Goal: Transaction & Acquisition: Purchase product/service

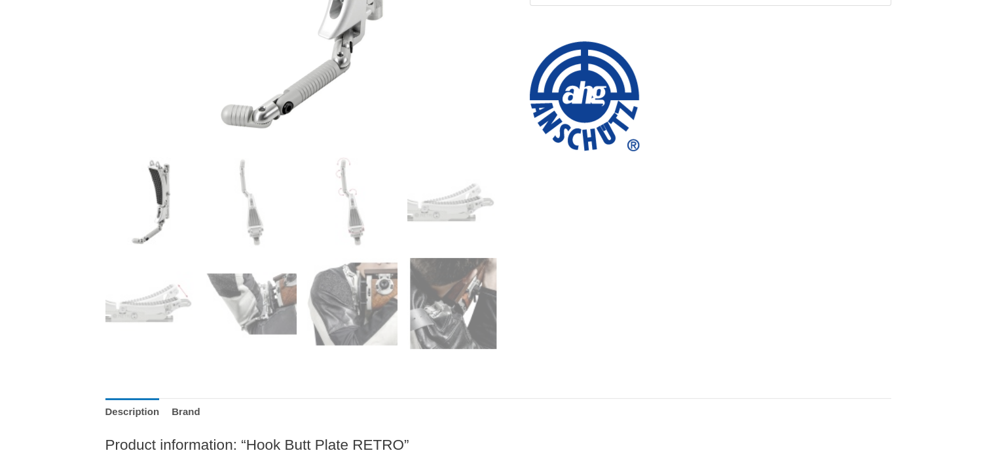
scroll to position [427, 0]
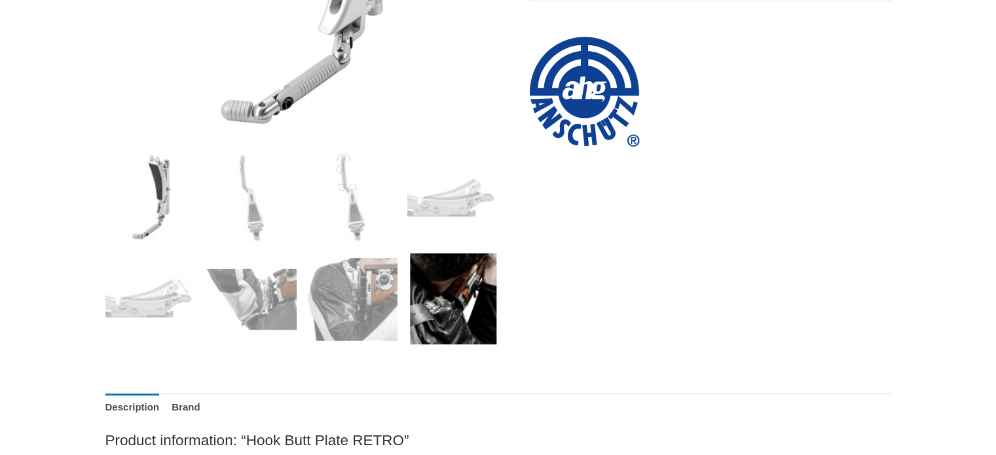
click at [447, 297] on img at bounding box center [452, 298] width 91 height 91
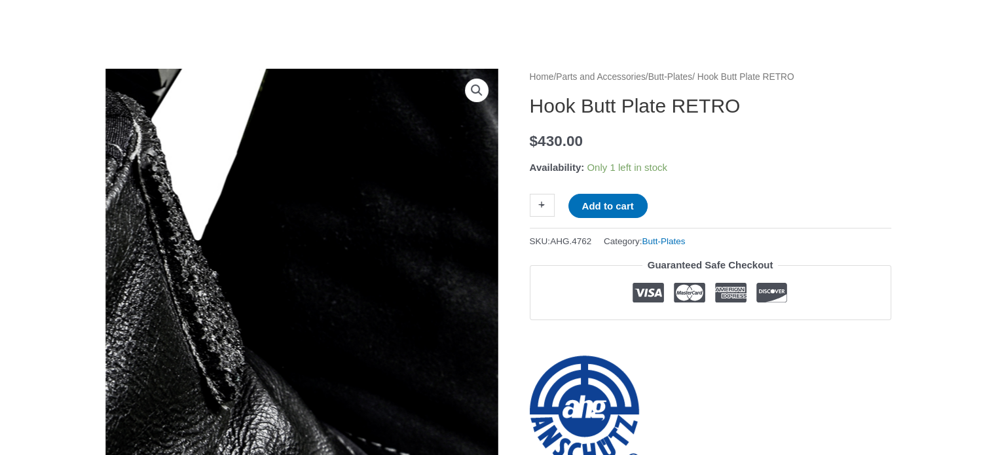
scroll to position [0, 0]
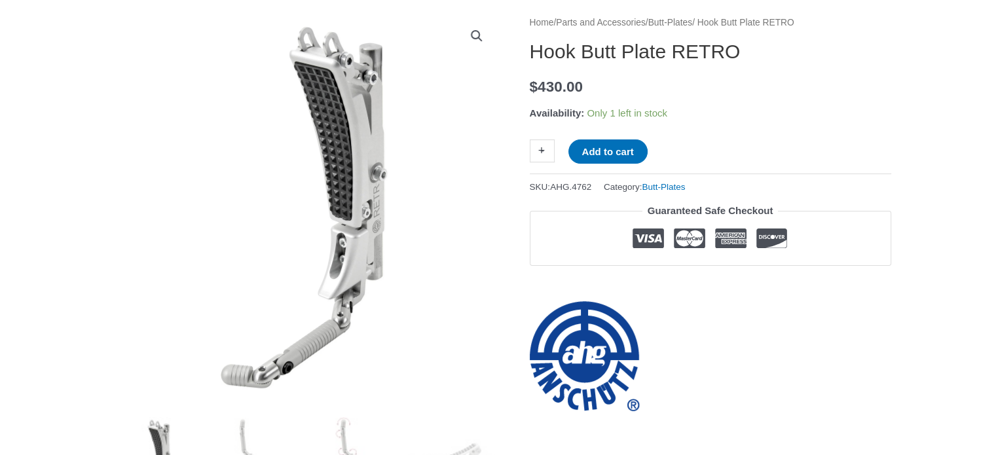
scroll to position [327, 0]
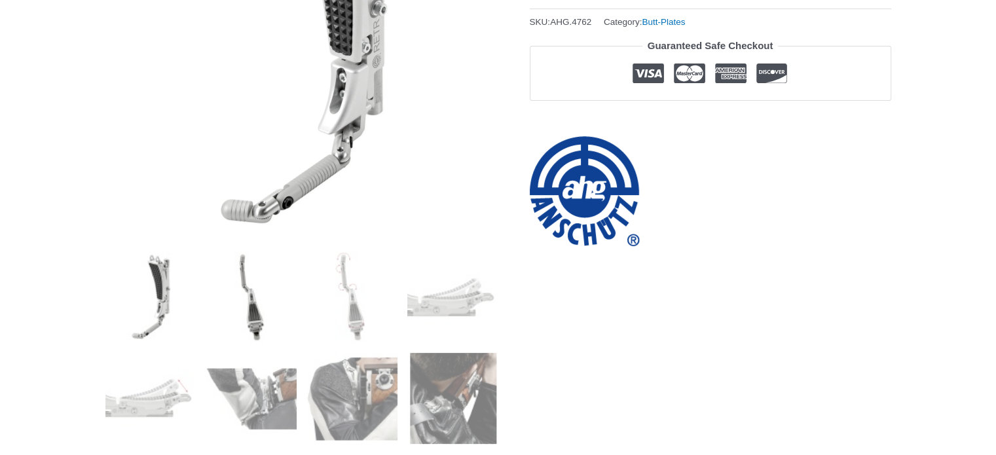
click at [244, 314] on img at bounding box center [251, 297] width 91 height 91
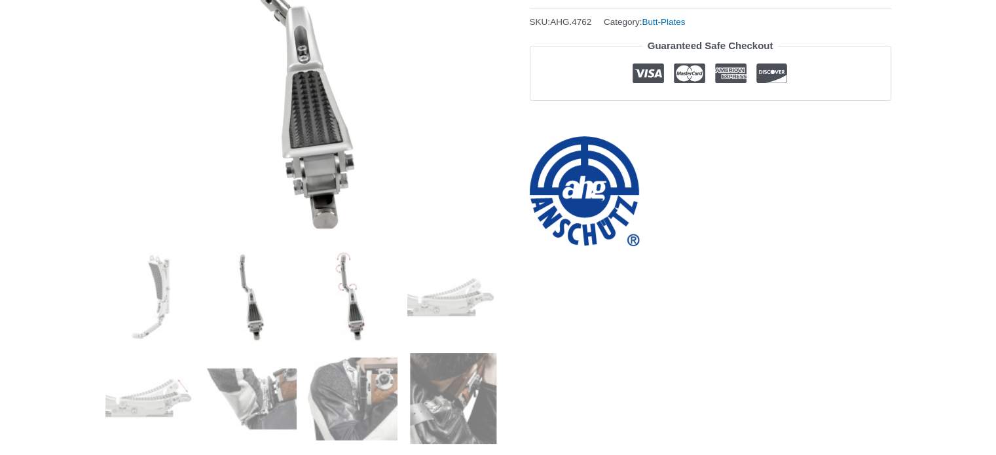
click at [350, 303] on img at bounding box center [351, 297] width 91 height 91
click at [422, 309] on img at bounding box center [452, 297] width 91 height 91
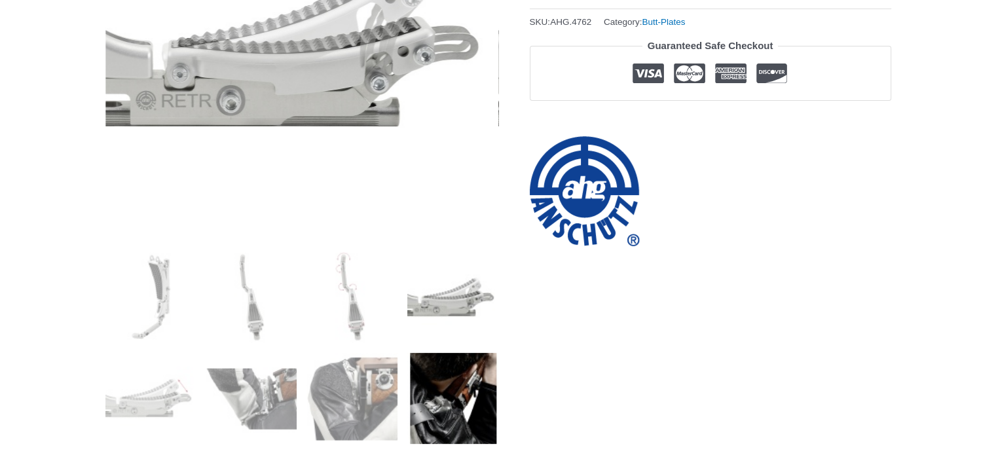
click at [432, 409] on img at bounding box center [452, 398] width 91 height 91
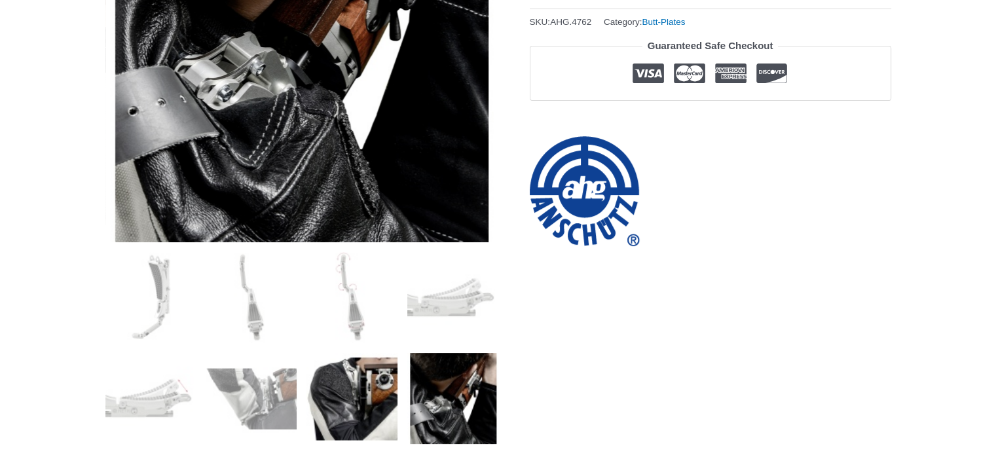
click at [344, 401] on img at bounding box center [351, 398] width 91 height 91
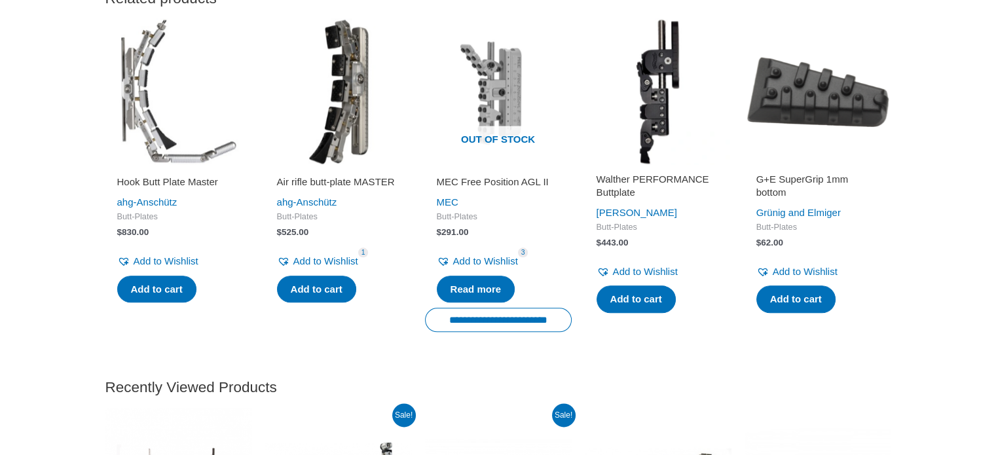
scroll to position [1440, 0]
